Goal: Task Accomplishment & Management: Use online tool/utility

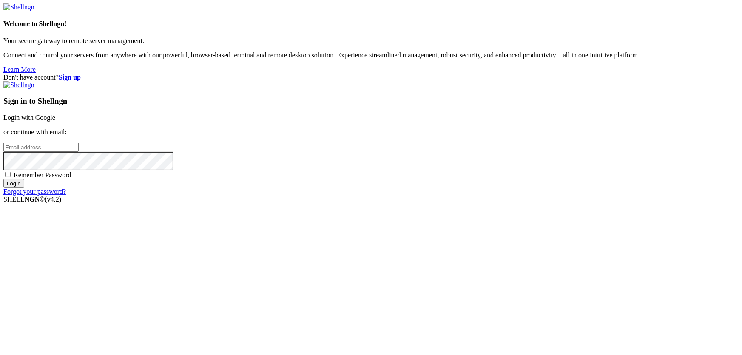
click at [55, 121] on link "Login with Google" at bounding box center [29, 117] width 52 height 7
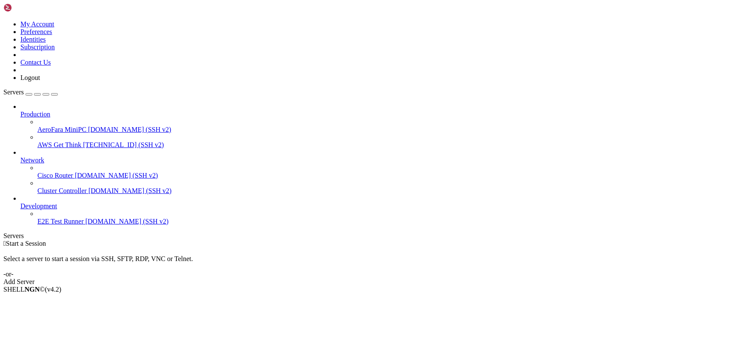
click at [57, 126] on span "AeroFara MiniPC" at bounding box center [61, 129] width 49 height 7
click at [54, 141] on link "AWS Get Think [TECHNICAL_ID] (SSH v2)" at bounding box center [387, 145] width 701 height 8
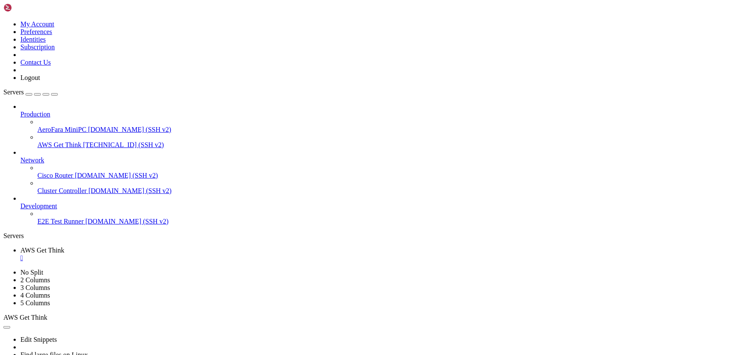
type input "/home/ubuntu"
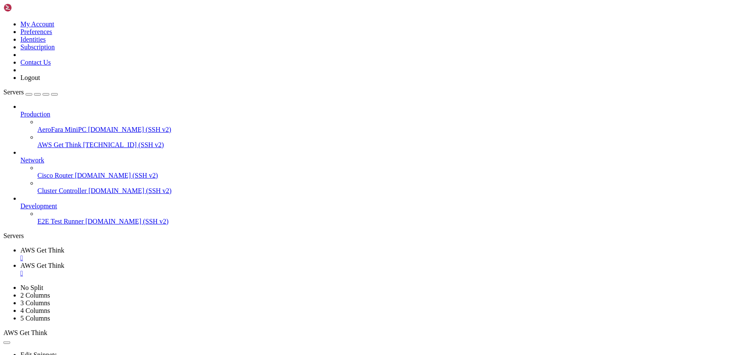
click at [64, 246] on span "AWS Get Think" at bounding box center [42, 249] width 44 height 7
drag, startPoint x: 6, startPoint y: 641, endPoint x: 114, endPoint y: 648, distance: 108.1
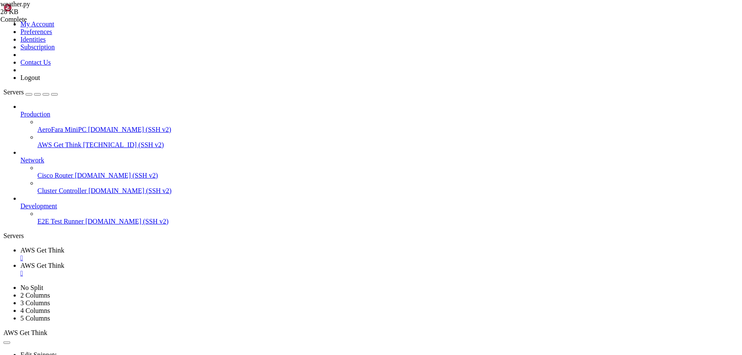
drag, startPoint x: 140, startPoint y: 651, endPoint x: 8, endPoint y: 642, distance: 132.5
click at [64, 262] on span "AWS Get Think" at bounding box center [42, 265] width 44 height 7
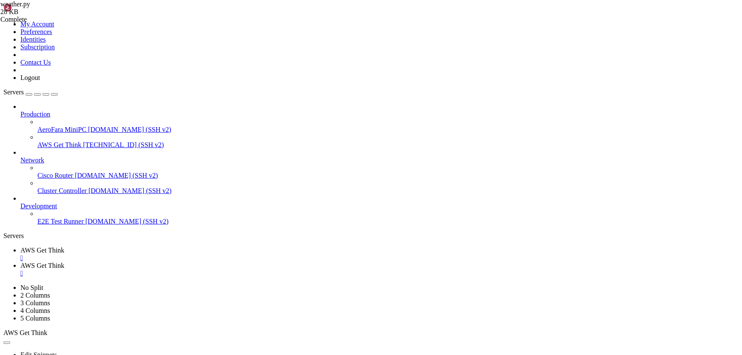
click at [64, 246] on span "AWS Get Think" at bounding box center [42, 249] width 44 height 7
